Goal: Check status: Check status

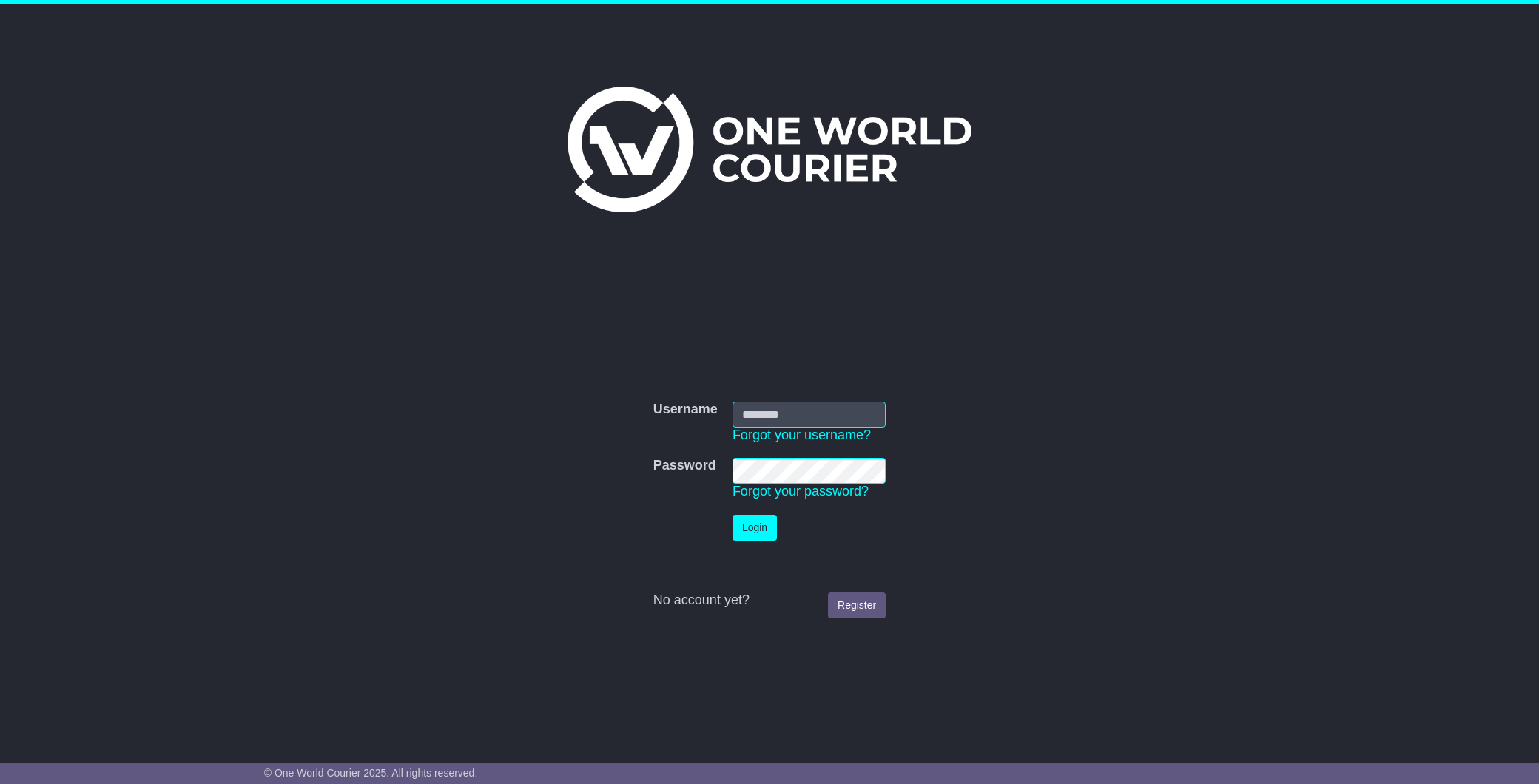
type input "**********"
click at [743, 533] on button "Login" at bounding box center [754, 527] width 44 height 26
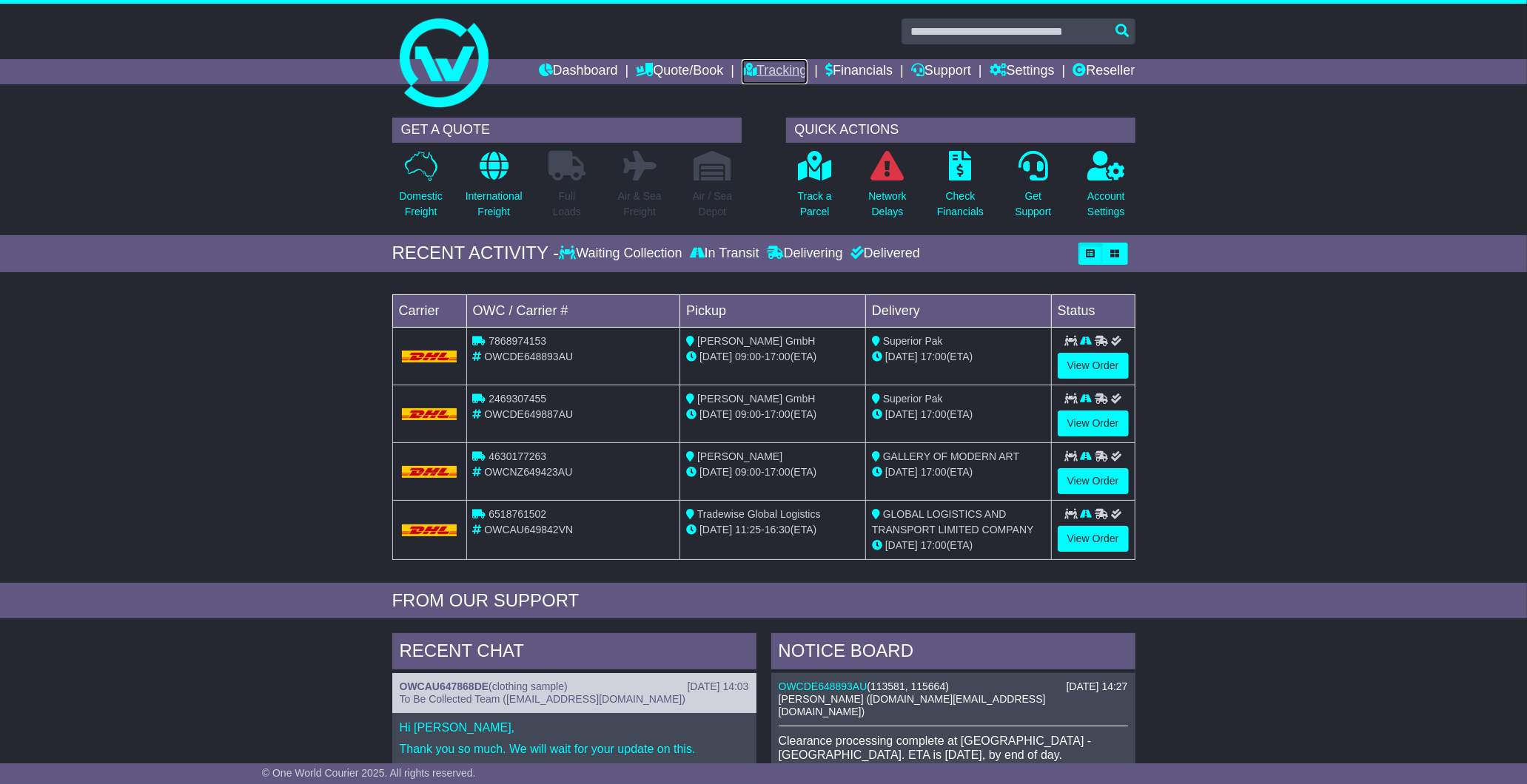
click at [765, 73] on link "Tracking" at bounding box center [774, 72] width 65 height 26
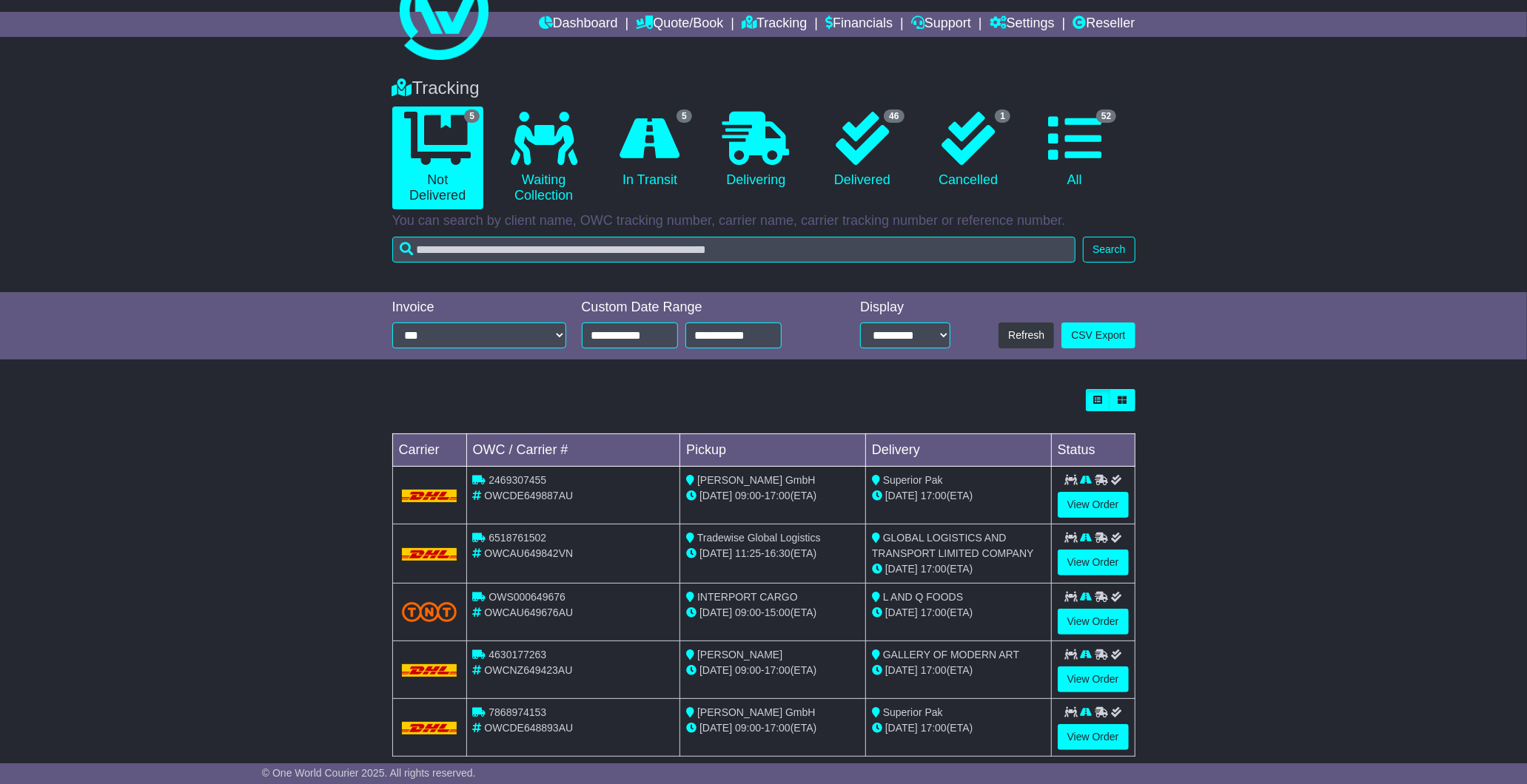
scroll to position [73, 0]
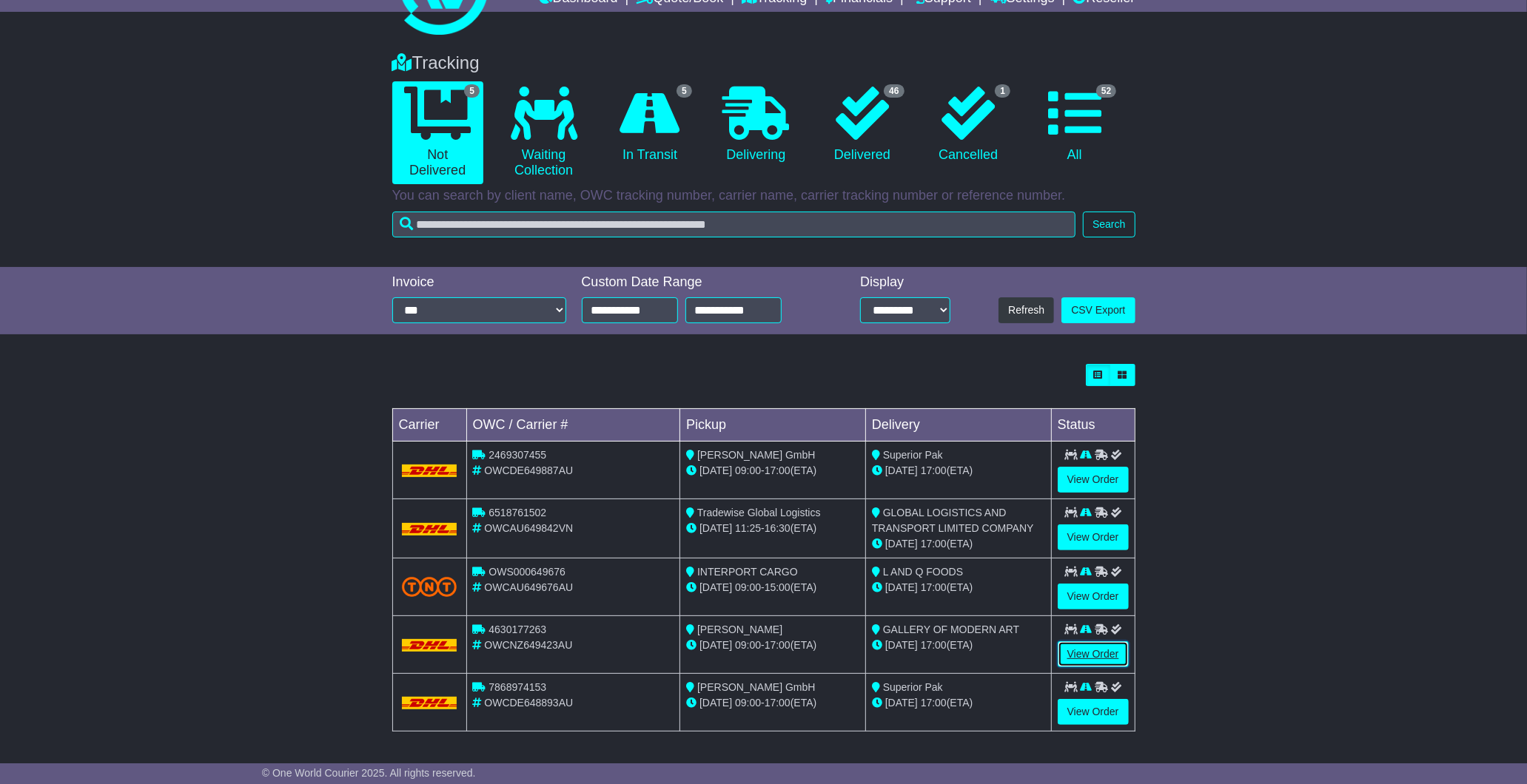
click at [1105, 656] on link "View Order" at bounding box center [1093, 654] width 71 height 26
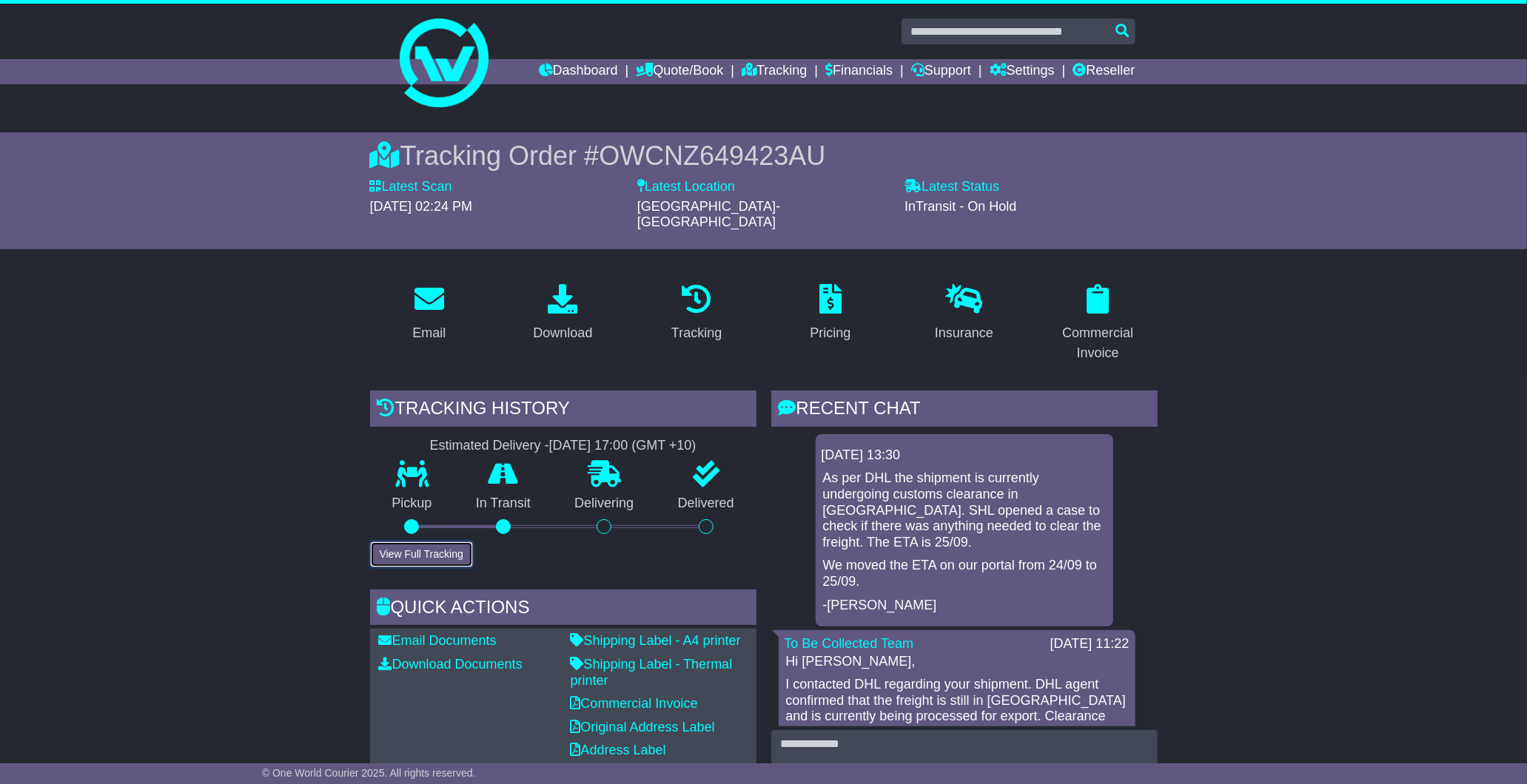
click at [408, 541] on button "View Full Tracking" at bounding box center [421, 554] width 103 height 26
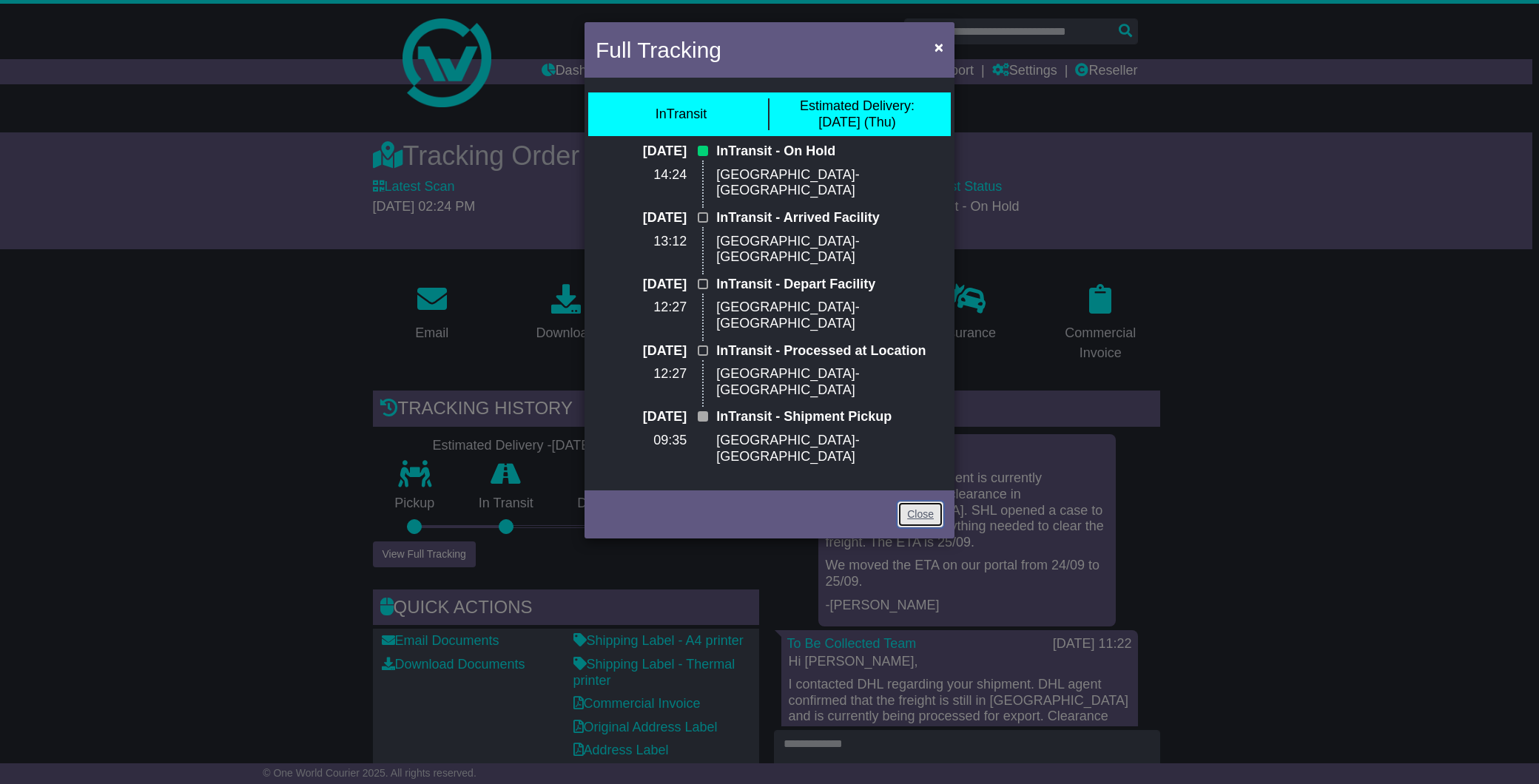
click at [914, 502] on link "Close" at bounding box center [920, 514] width 46 height 26
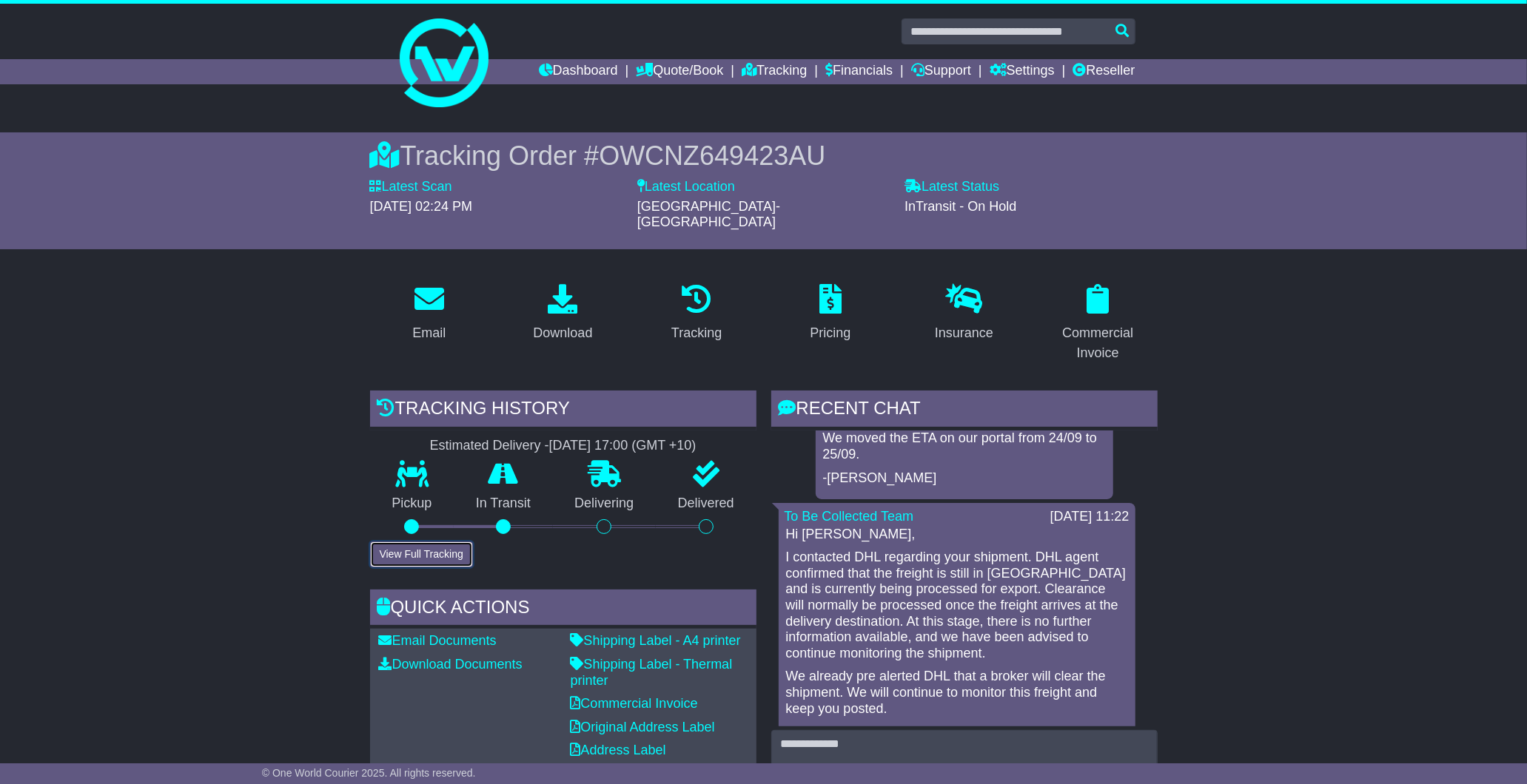
scroll to position [164, 0]
